Goal: Task Accomplishment & Management: Manage account settings

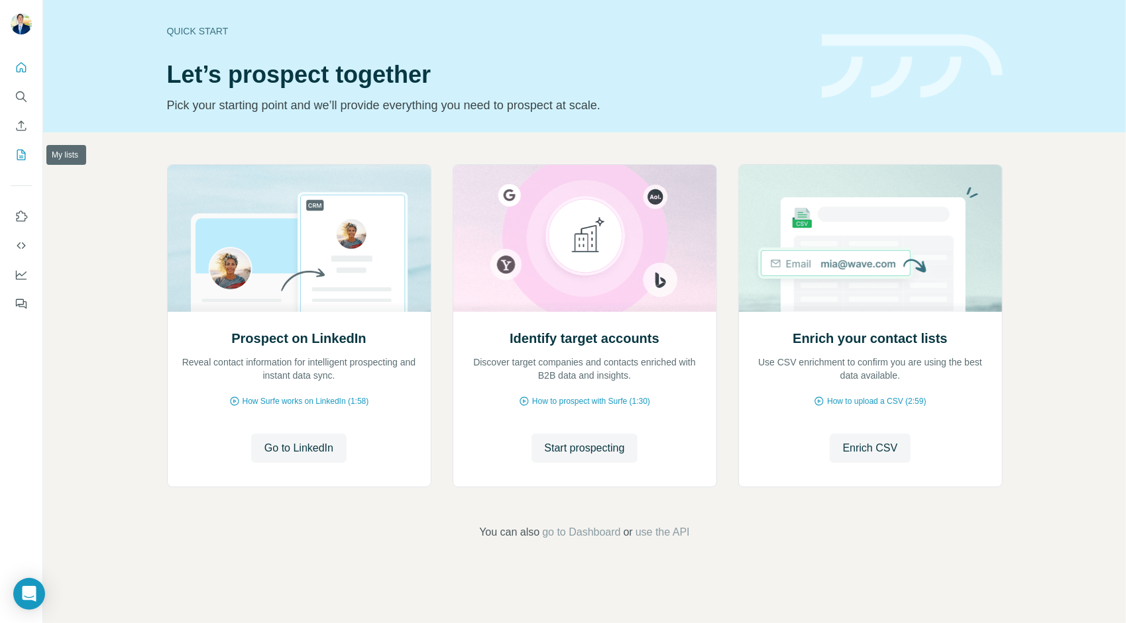
click at [17, 154] on icon "My lists" at bounding box center [21, 155] width 9 height 11
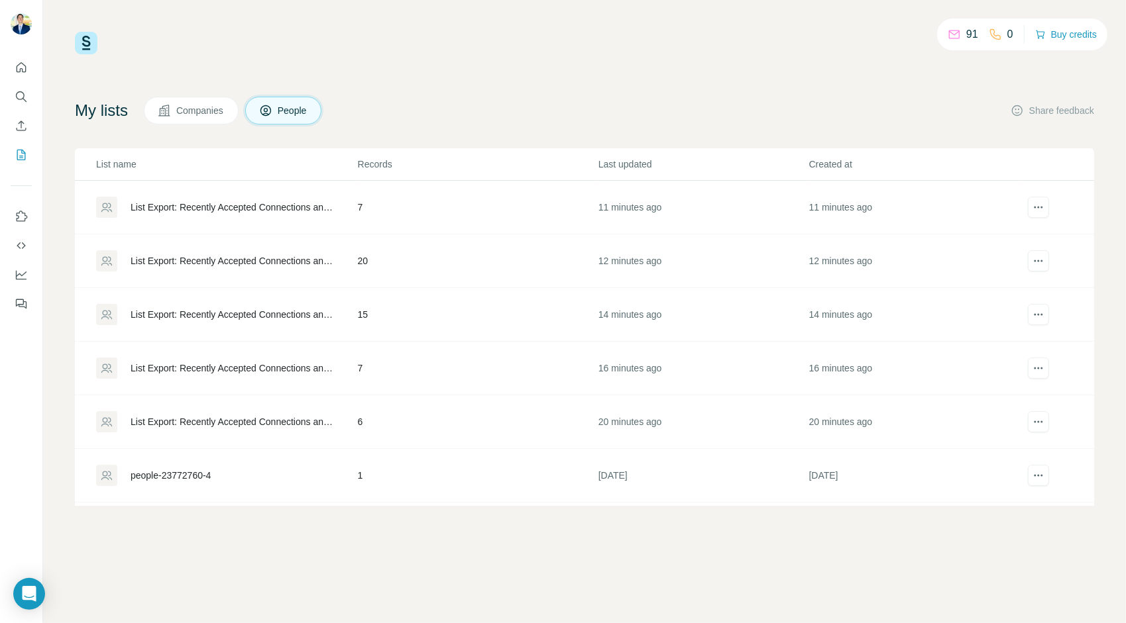
click at [282, 211] on div "List Export: Recently Accepted Connections and InMails - 04/09/2025 17:48" at bounding box center [233, 207] width 205 height 13
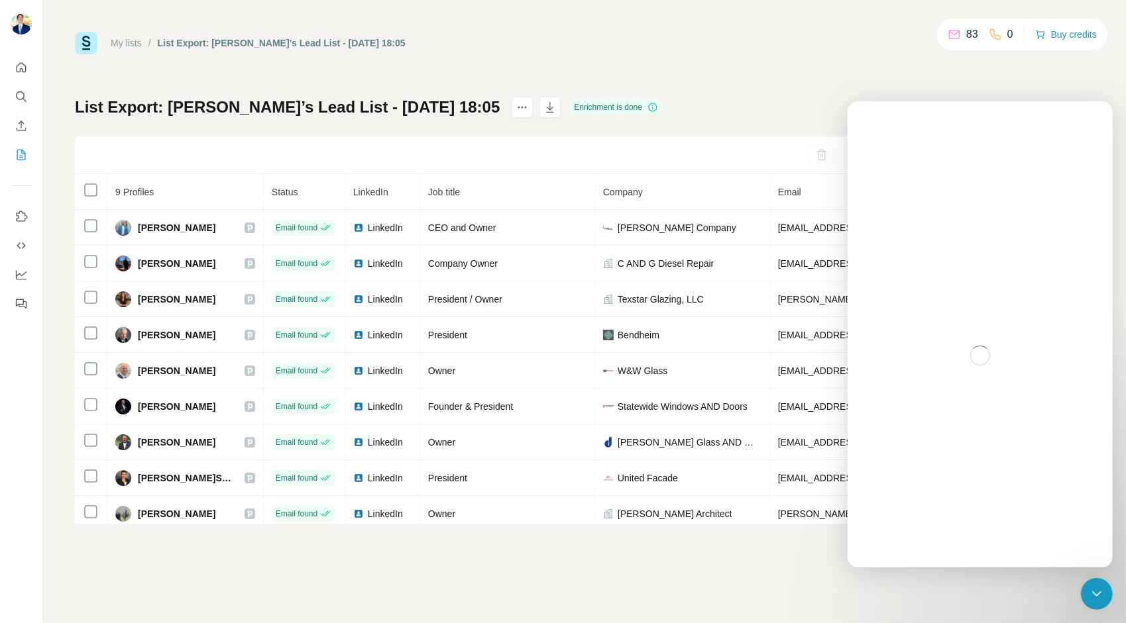
click at [1070, 262] on div "Intercom messenger" at bounding box center [979, 355] width 265 height 424
click at [1101, 583] on div "Close Intercom Messenger" at bounding box center [1095, 592] width 32 height 32
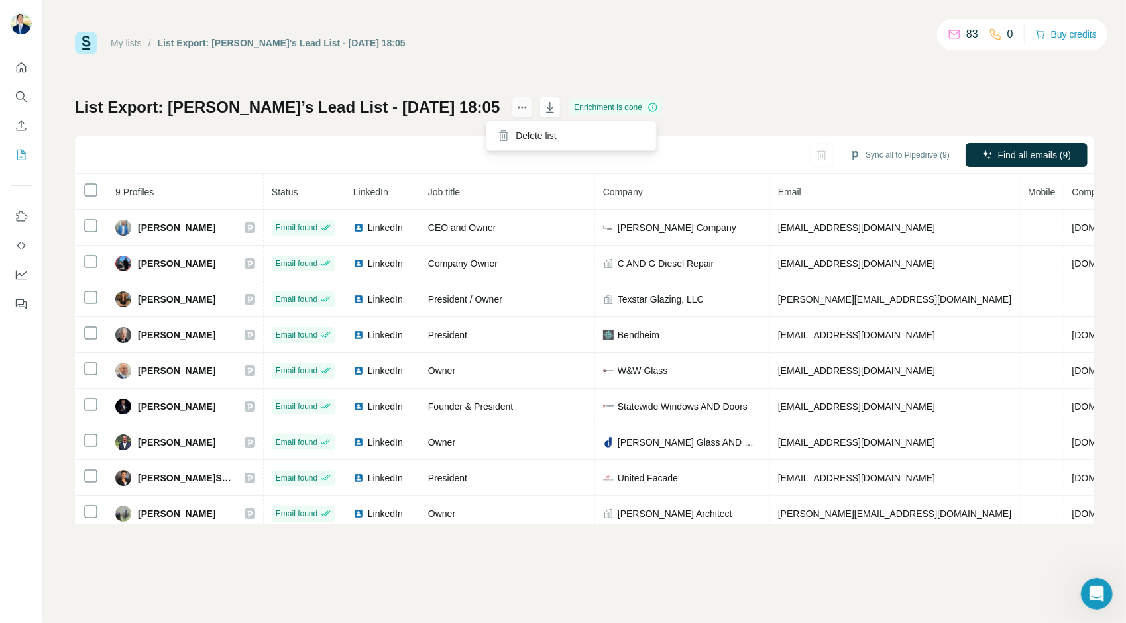
click at [515, 111] on icon "actions" at bounding box center [521, 107] width 13 height 13
click at [28, 69] on button "Quick start" at bounding box center [21, 68] width 21 height 24
